Goal: Information Seeking & Learning: Understand process/instructions

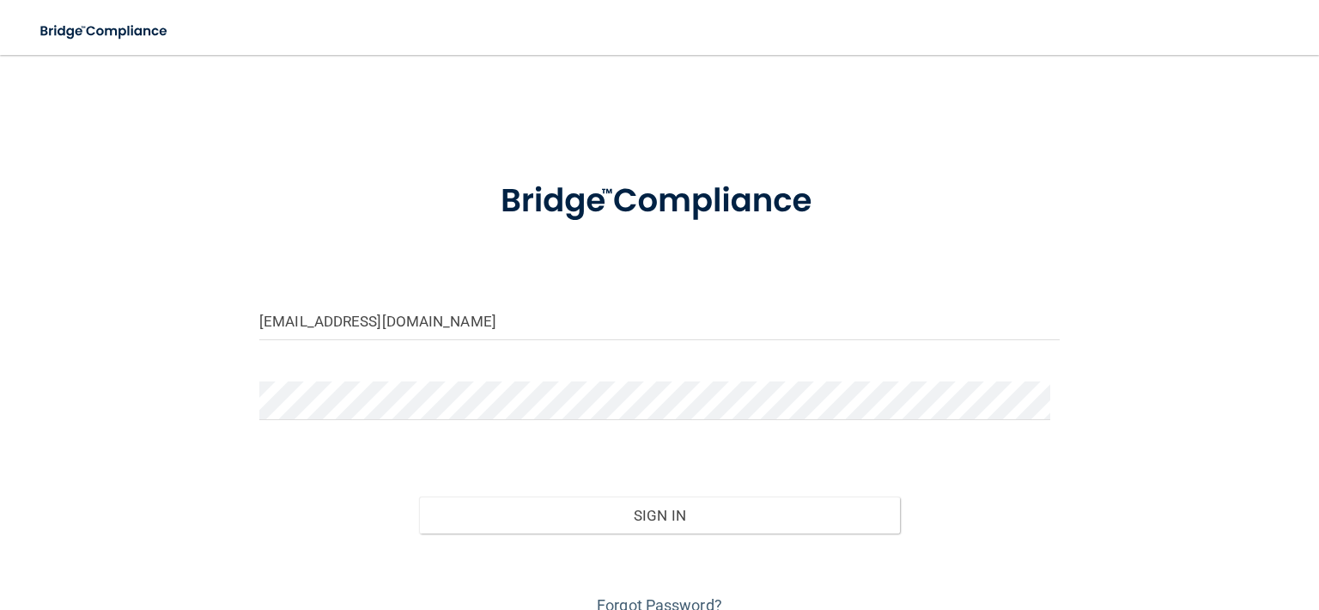
type input "[EMAIL_ADDRESS][DOMAIN_NAME]"
click at [419, 496] on button "Sign In" at bounding box center [659, 515] width 480 height 38
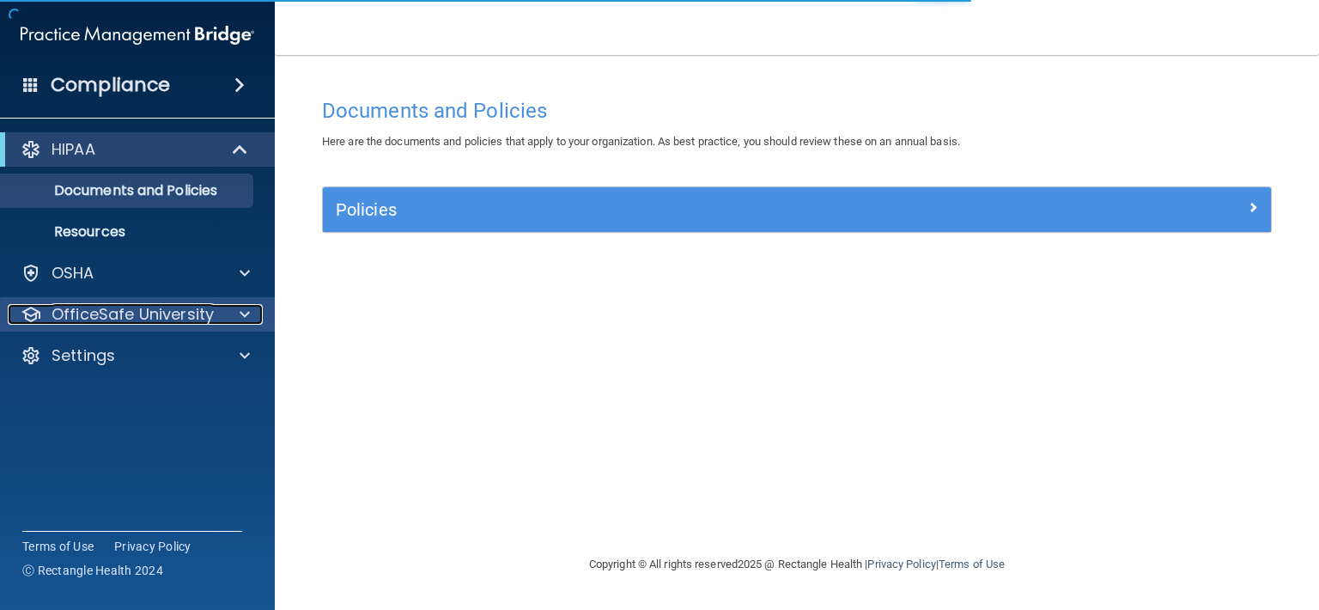
click at [161, 314] on p "OfficeSafe University" at bounding box center [133, 314] width 162 height 21
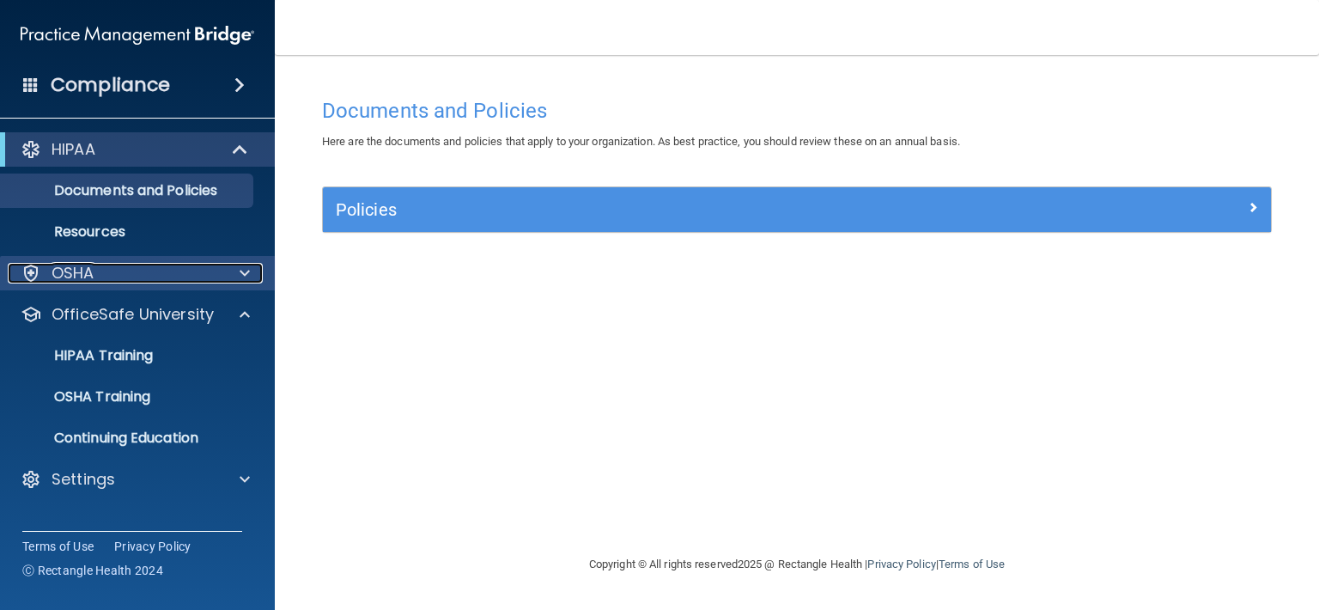
click at [129, 277] on div "OSHA" at bounding box center [114, 273] width 213 height 21
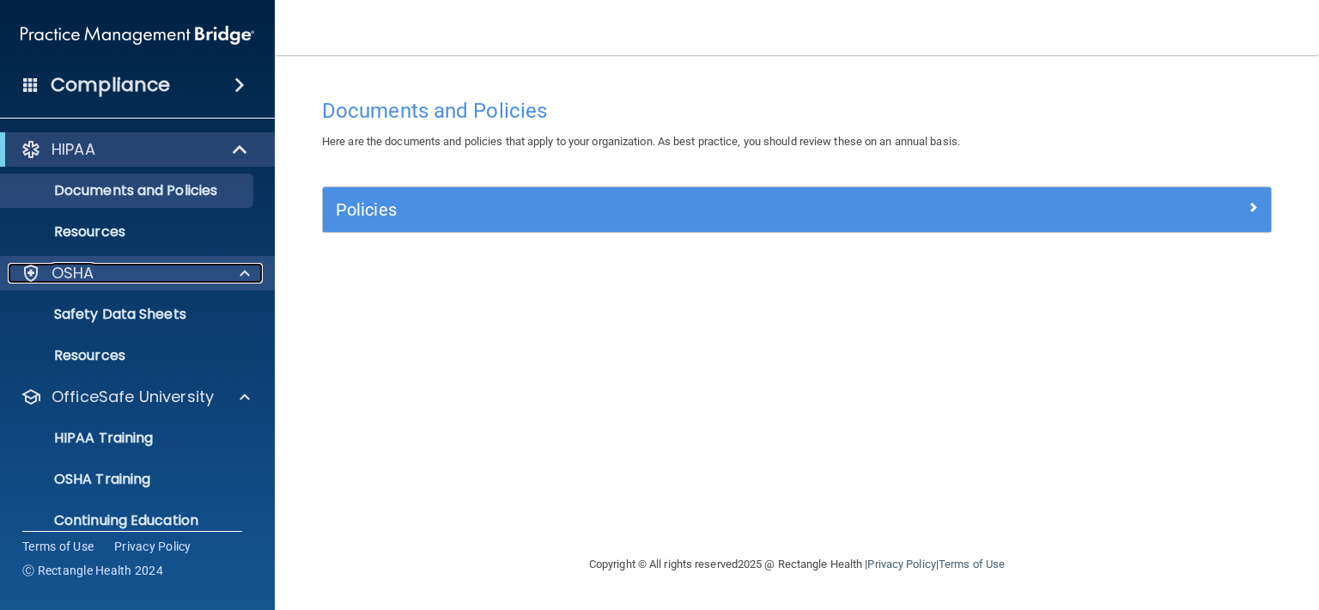
click at [129, 277] on div "OSHA" at bounding box center [114, 273] width 213 height 21
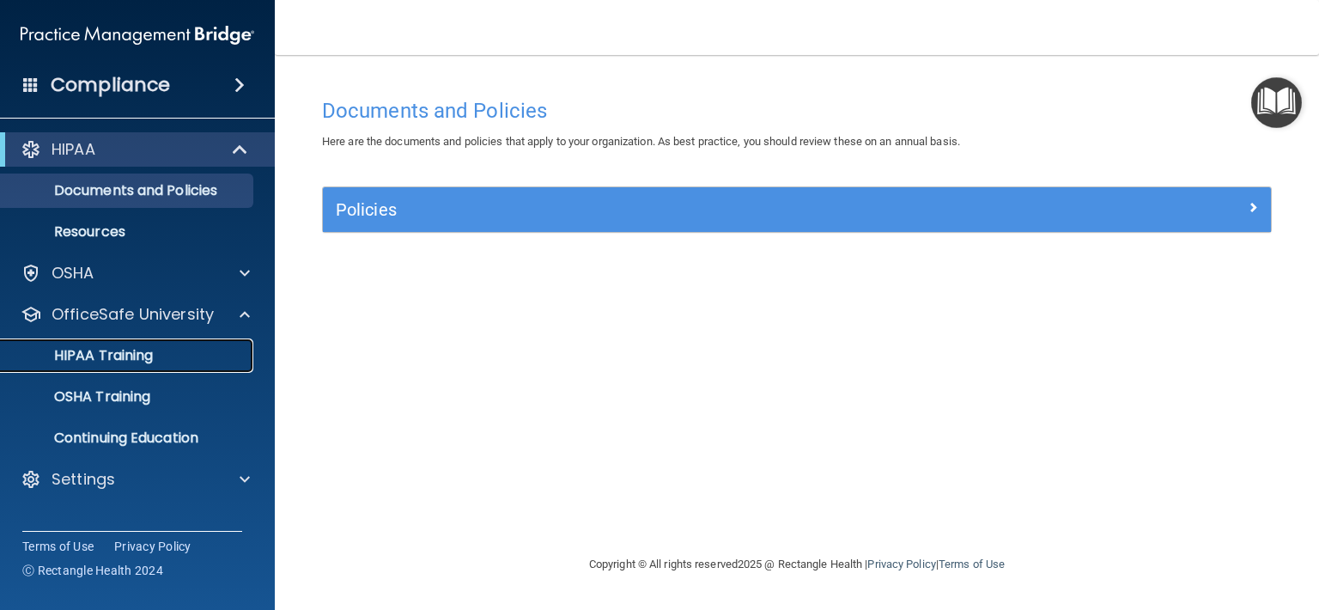
click at [112, 360] on p "HIPAA Training" at bounding box center [82, 355] width 142 height 17
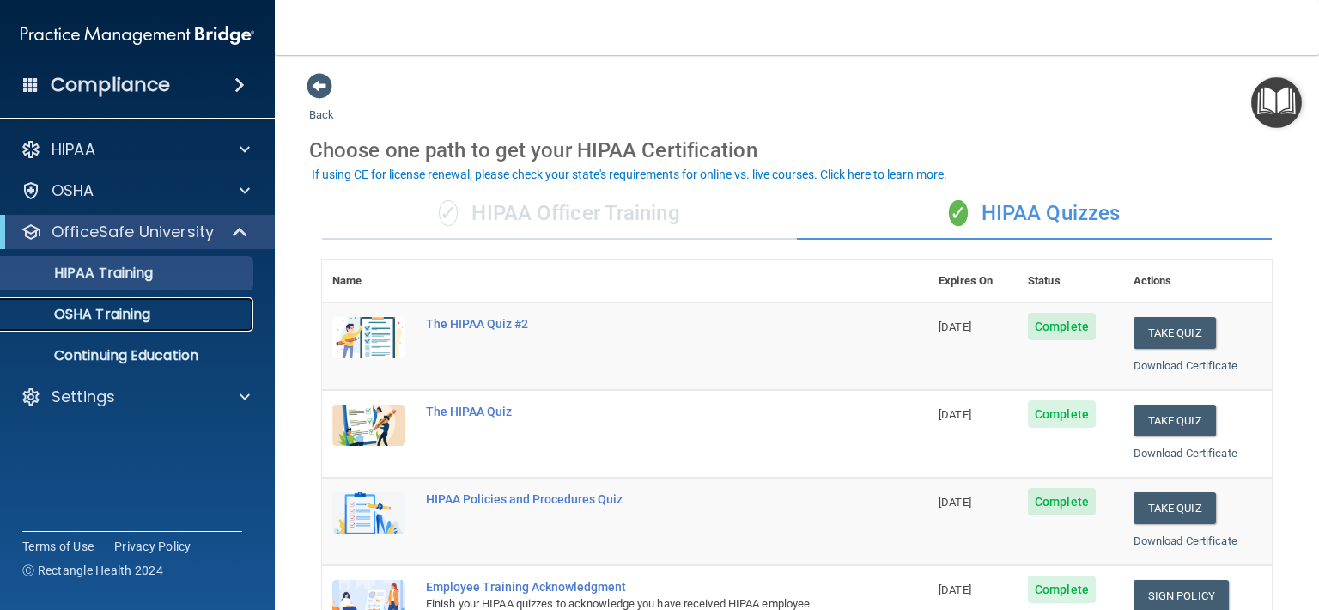
click at [122, 314] on p "OSHA Training" at bounding box center [80, 314] width 139 height 17
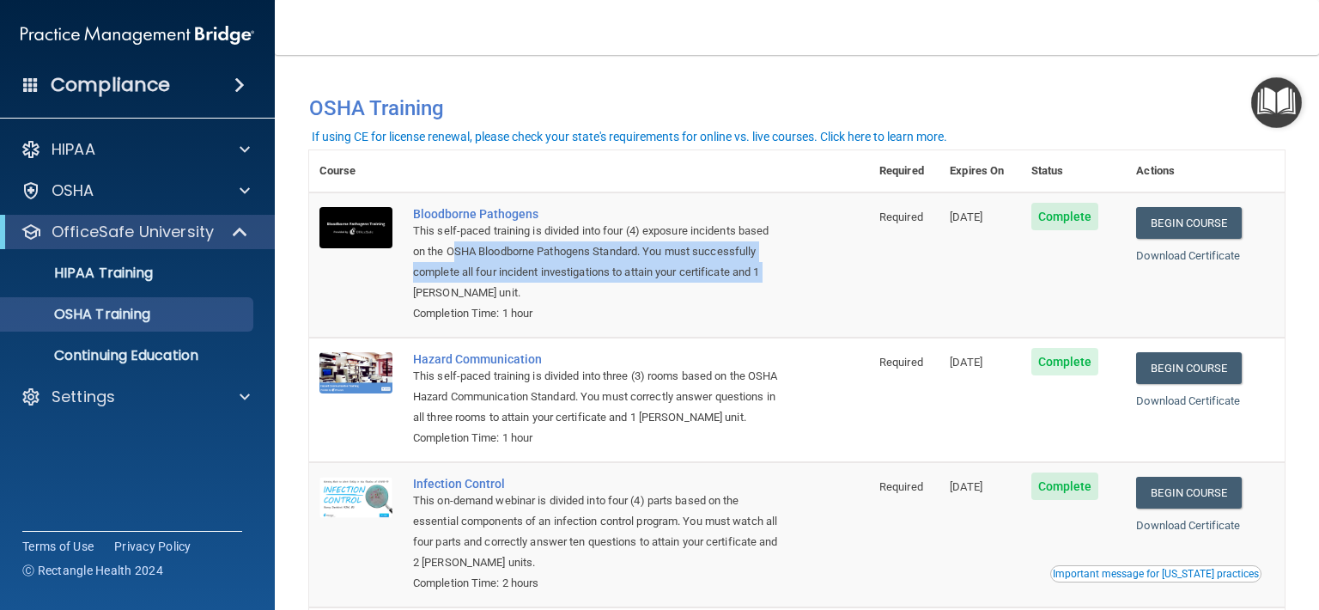
drag, startPoint x: 459, startPoint y: 259, endPoint x: 775, endPoint y: 278, distance: 316.6
click at [775, 278] on div "This self-paced training is divided into four (4) exposure incidents based on t…" at bounding box center [598, 262] width 370 height 82
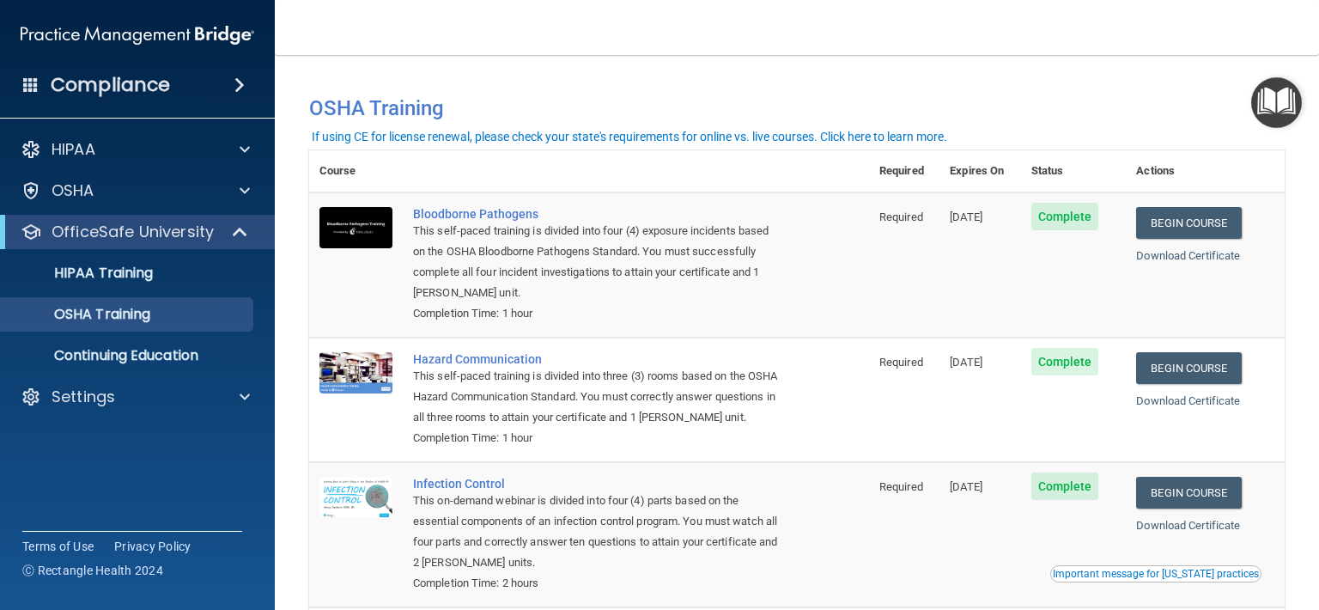
click at [776, 278] on div "This self-paced training is divided into four (4) exposure incidents based on t…" at bounding box center [598, 262] width 370 height 82
click at [1184, 256] on link "Download Certificate" at bounding box center [1188, 255] width 104 height 13
click at [1177, 262] on link "Download Certificate" at bounding box center [1188, 255] width 104 height 13
